Goal: Navigation & Orientation: Find specific page/section

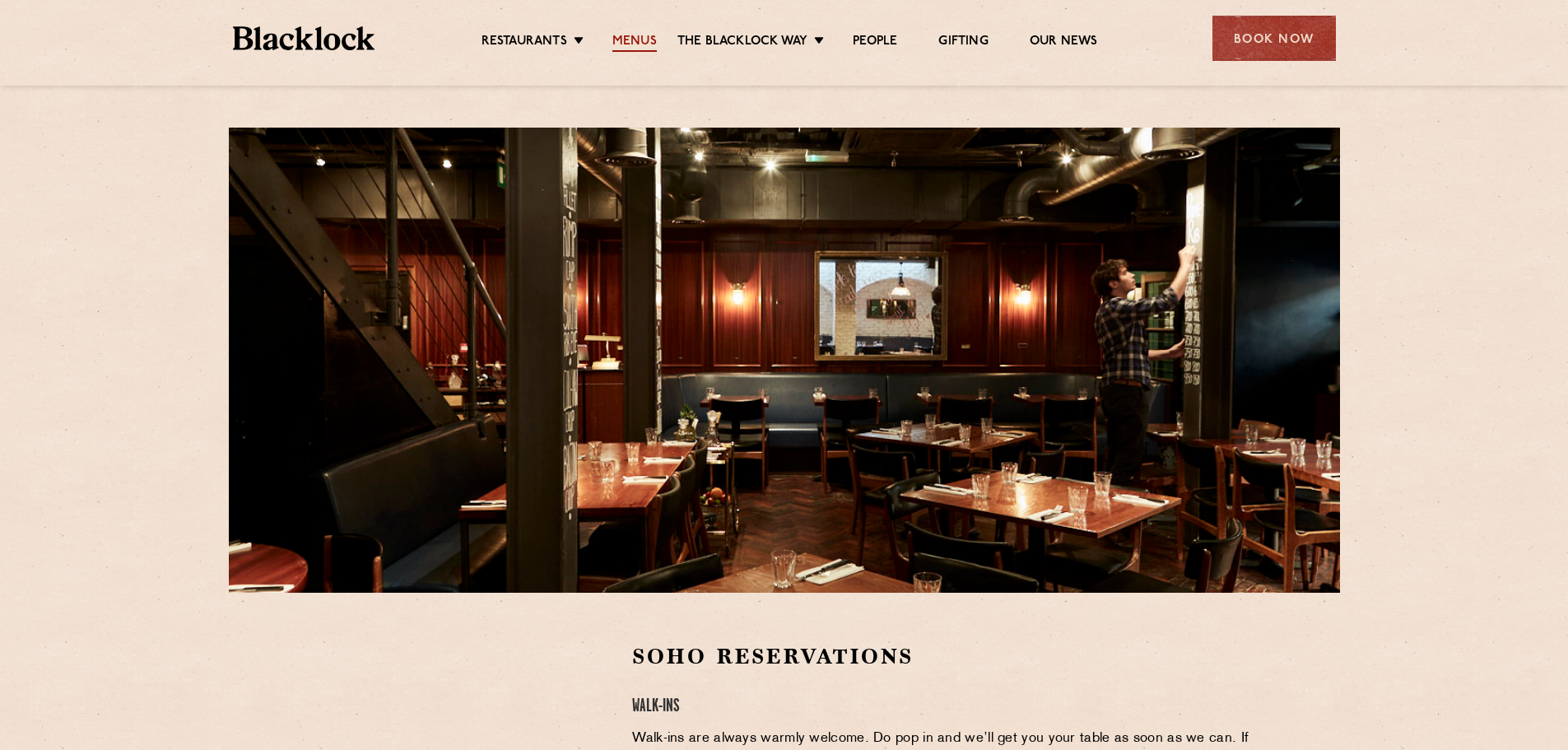
click at [631, 43] on link "Menus" at bounding box center [634, 42] width 44 height 18
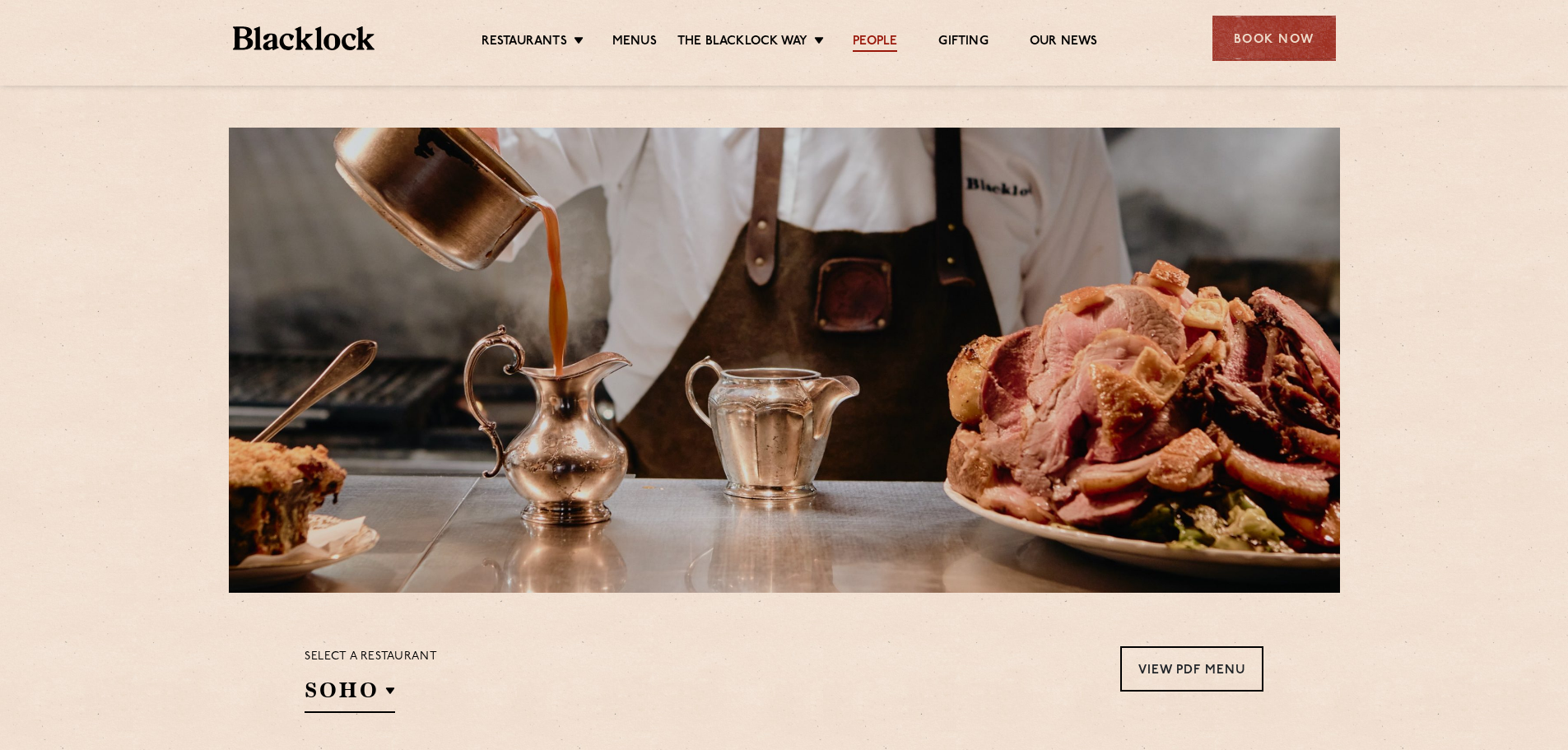
click at [867, 37] on link "People" at bounding box center [875, 42] width 44 height 18
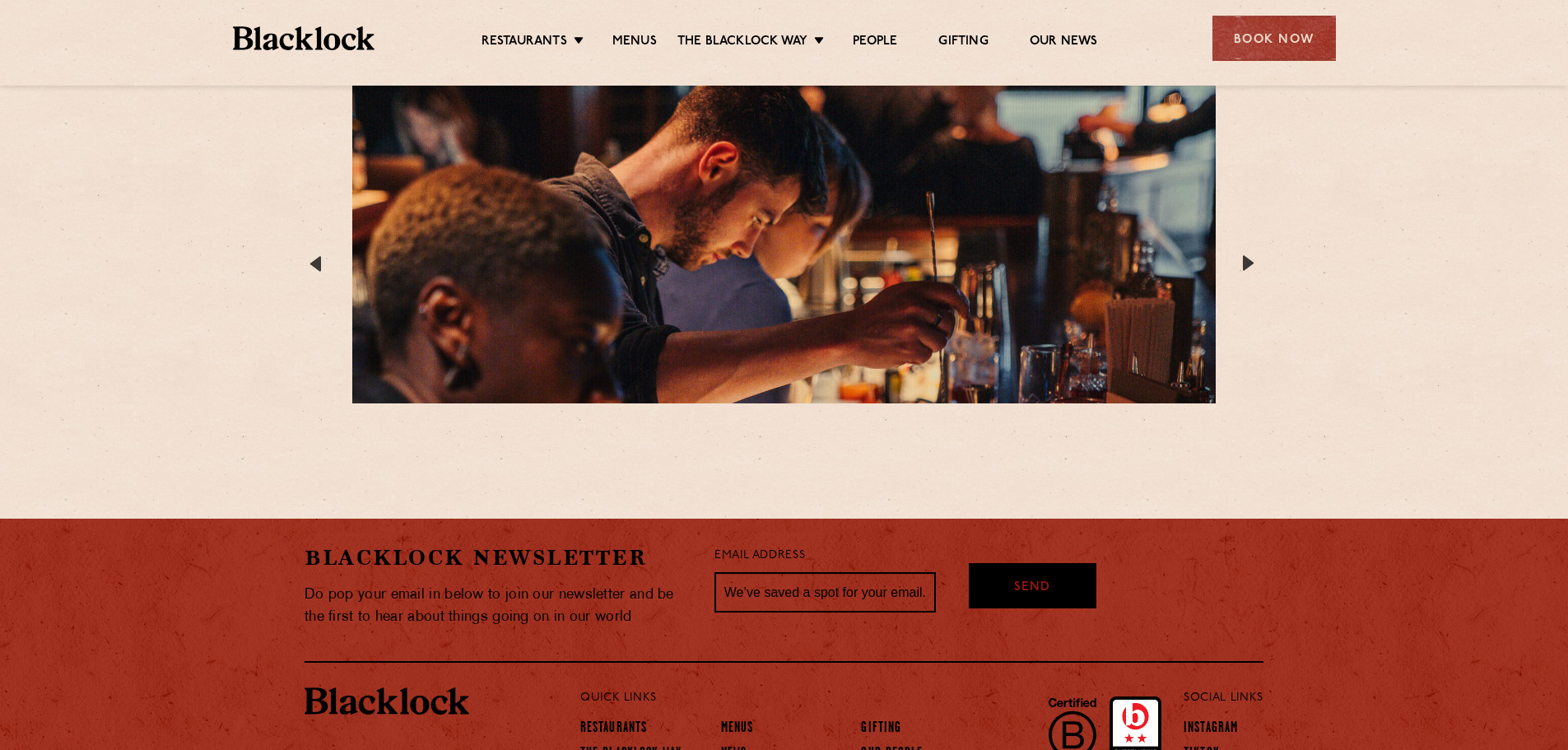
scroll to position [3046, 0]
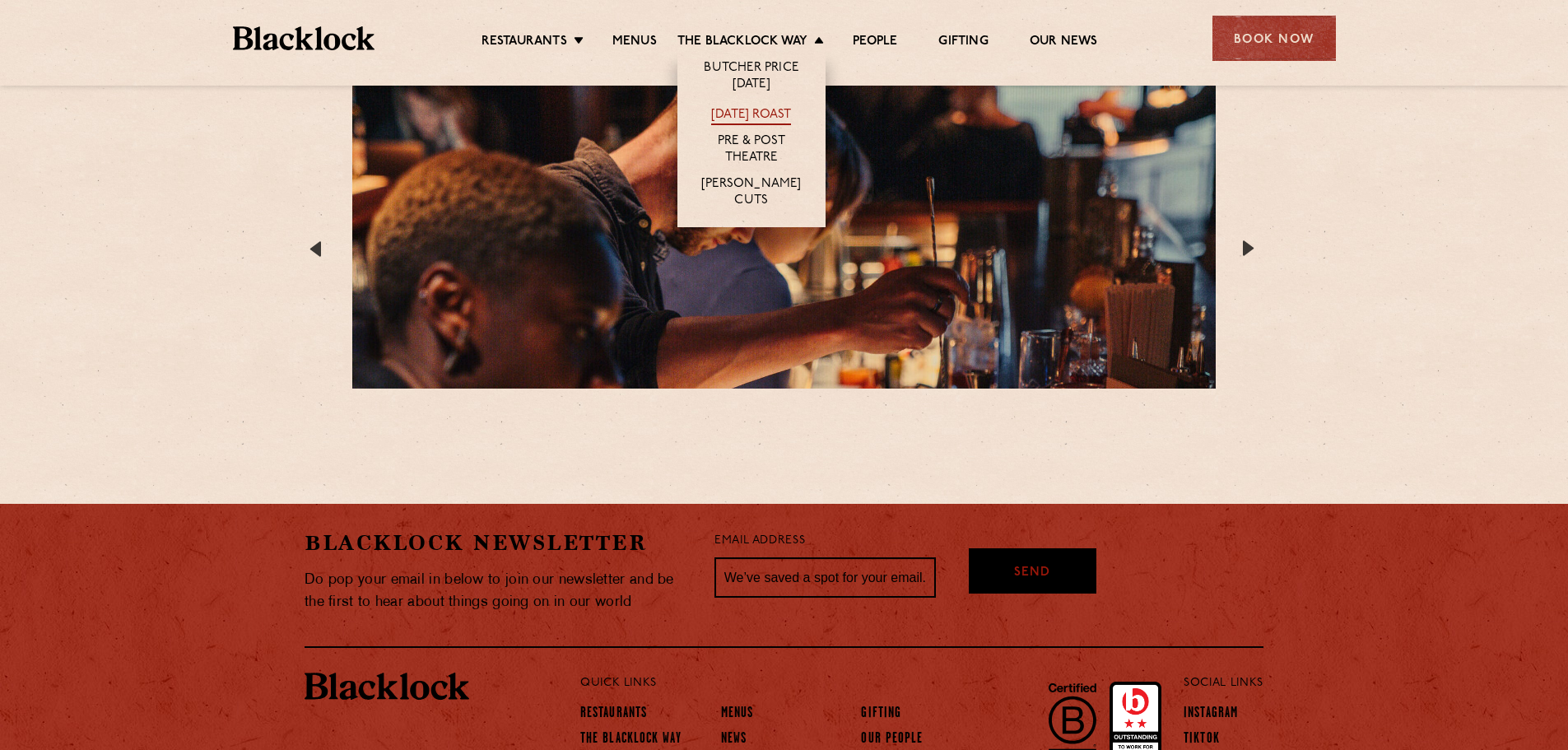
click at [755, 113] on link "[DATE] Roast" at bounding box center [750, 116] width 80 height 18
